Goal: Find specific page/section: Find specific page/section

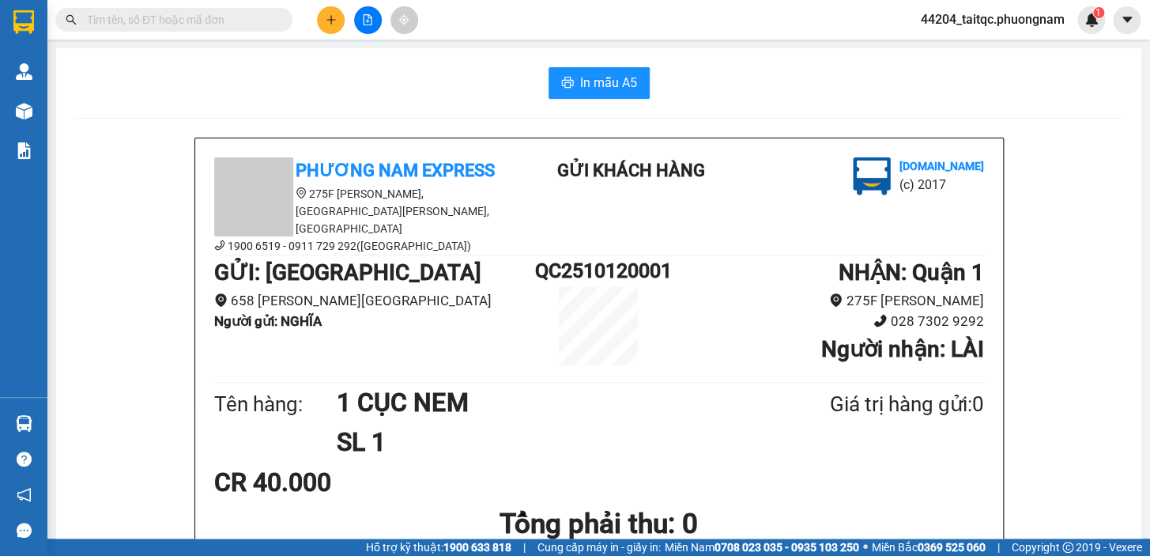
scroll to position [282, 0]
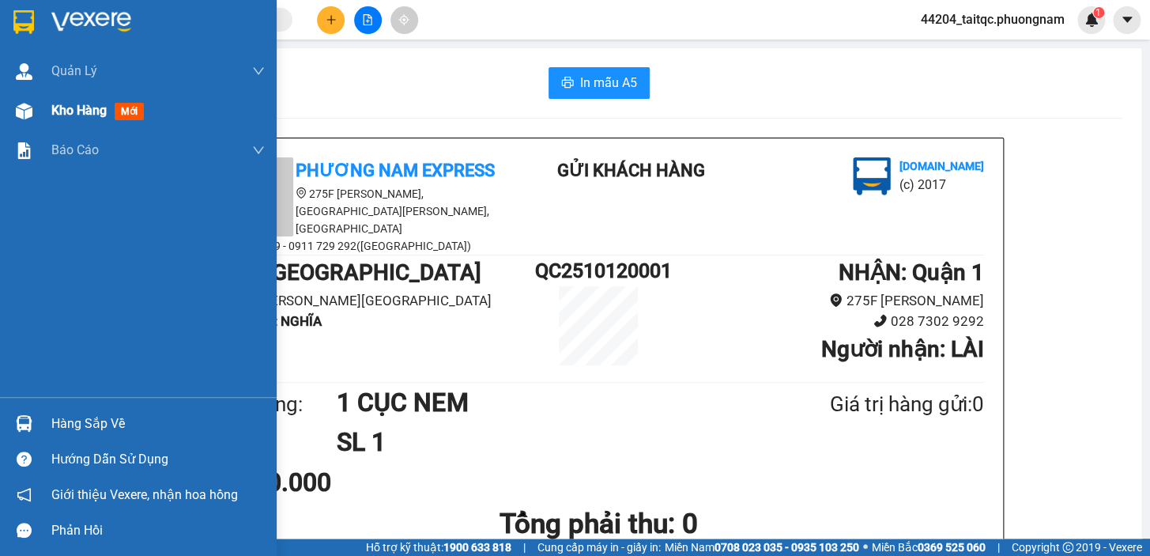
click at [63, 115] on span "Kho hàng" at bounding box center [78, 110] width 55 height 15
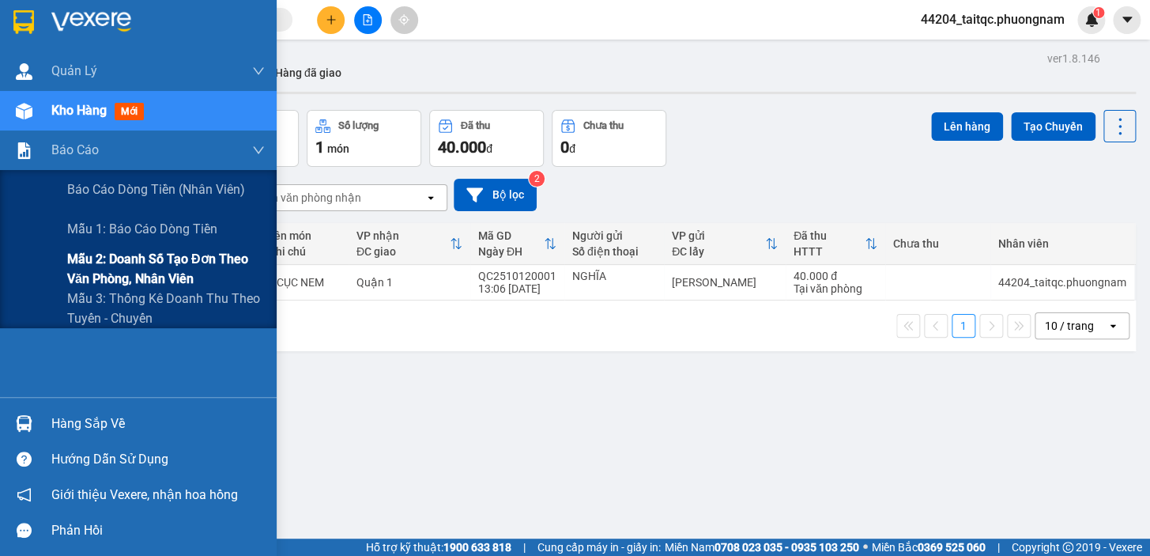
click at [127, 266] on span "Mẫu 2: Doanh số tạo đơn theo Văn phòng, nhân viên" at bounding box center [166, 269] width 198 height 40
